Goal: Download file/media

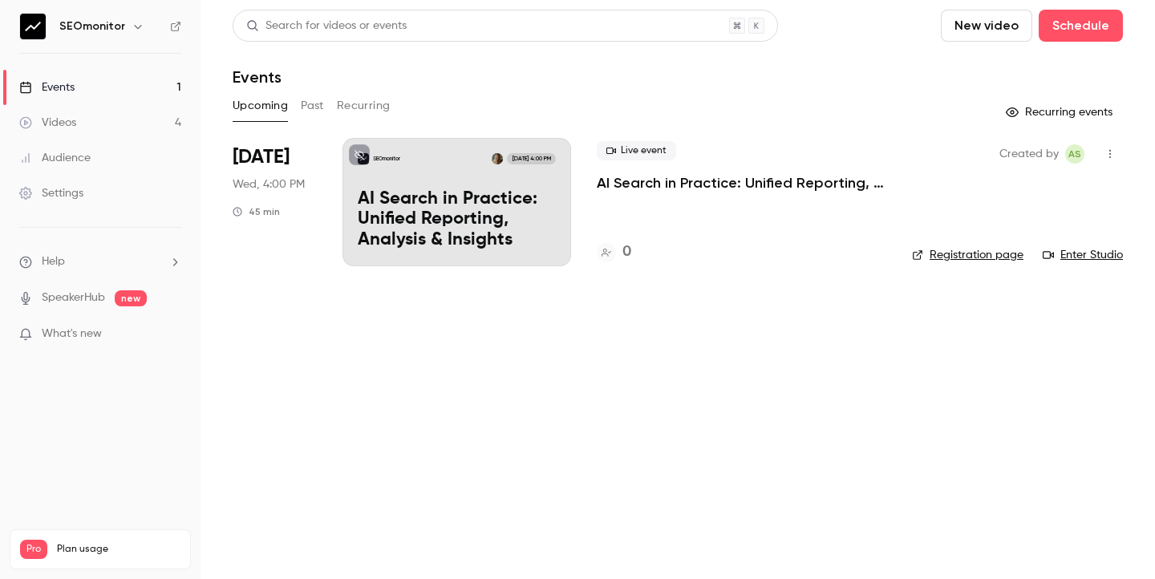
click at [104, 126] on link "Videos 4" at bounding box center [100, 122] width 201 height 35
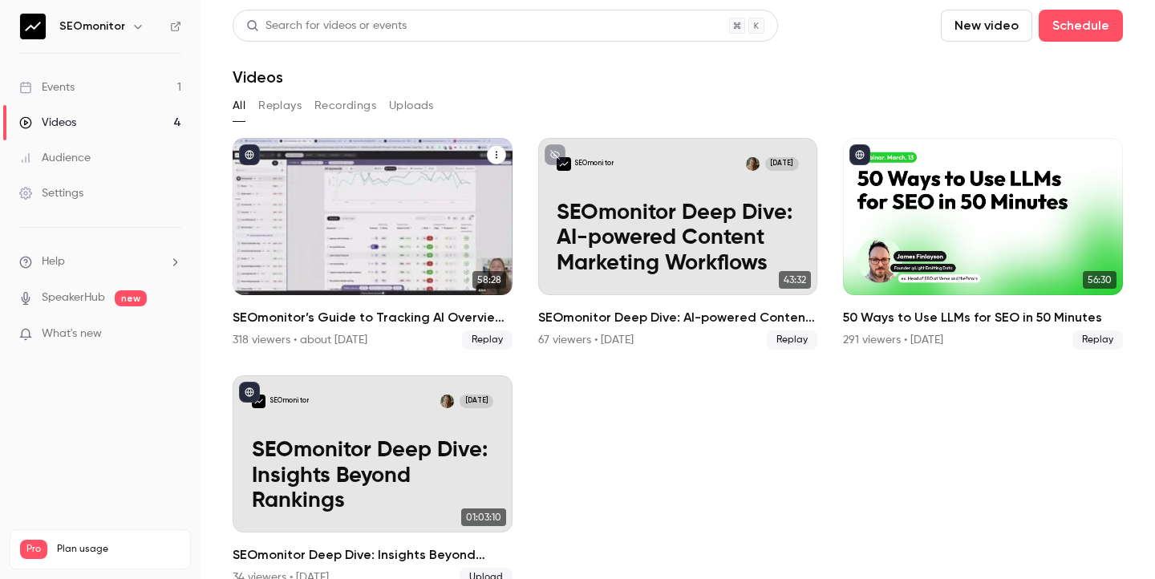
click at [370, 247] on p "SEOmonitor’s Guide to Tracking AI Overviews and AI Search" at bounding box center [373, 239] width 242 height 76
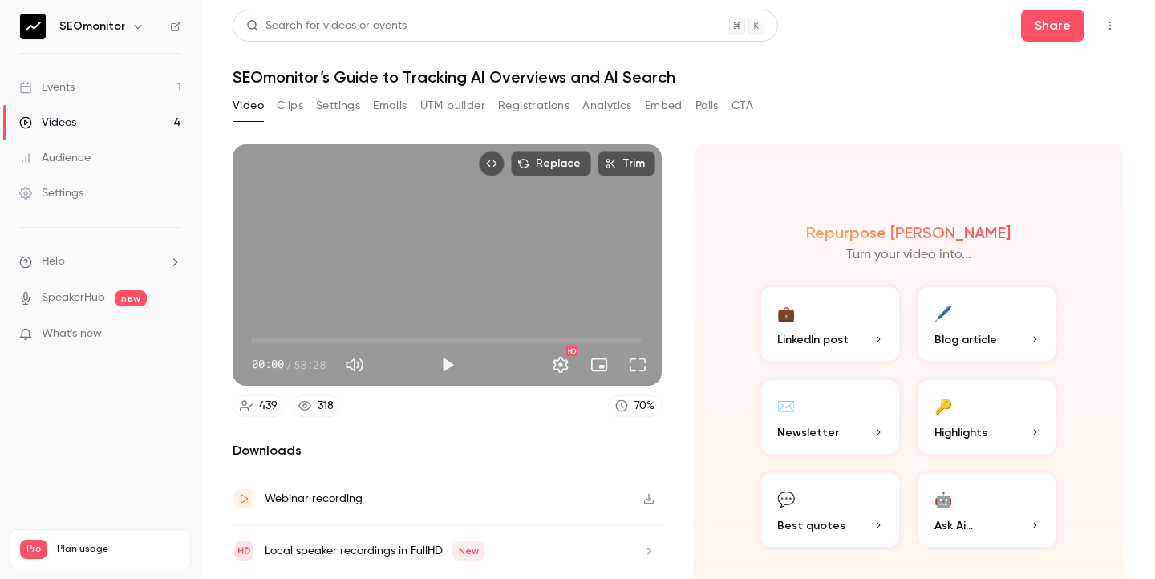
click at [529, 97] on button "Registrations" at bounding box center [533, 106] width 71 height 26
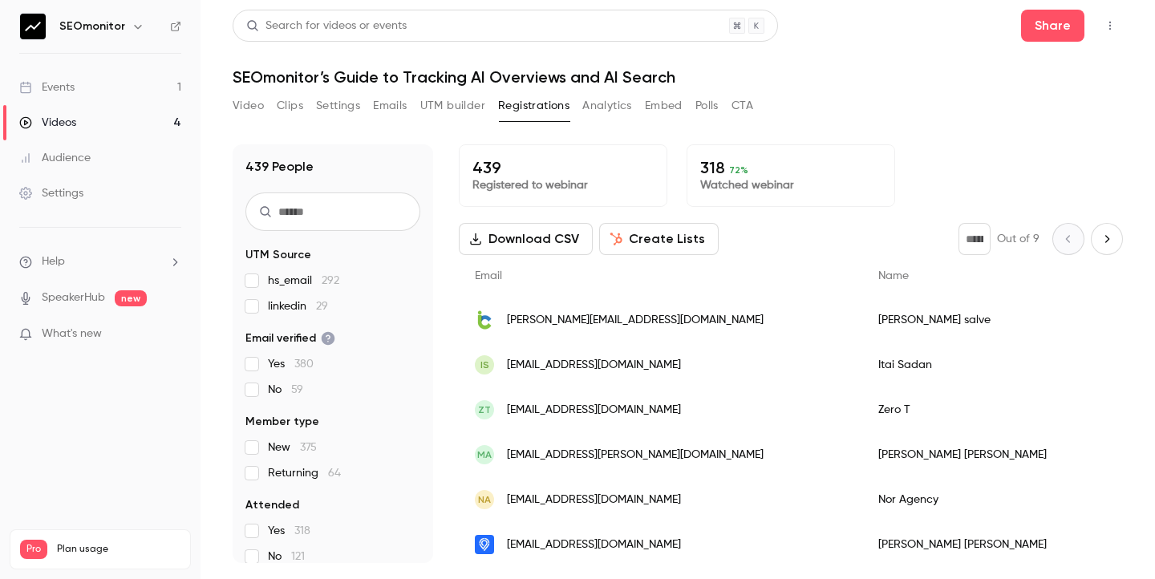
click at [546, 233] on button "Download CSV" at bounding box center [526, 239] width 134 height 32
